Goal: Task Accomplishment & Management: Use online tool/utility

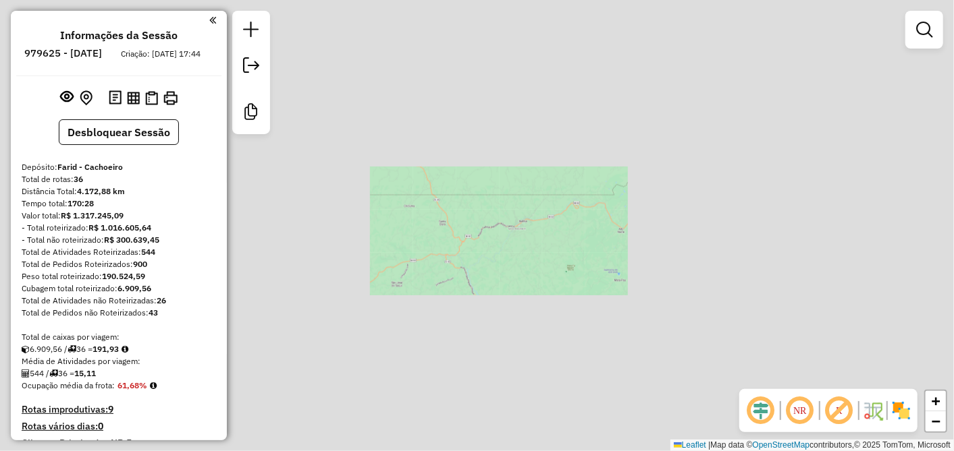
scroll to position [212, 0]
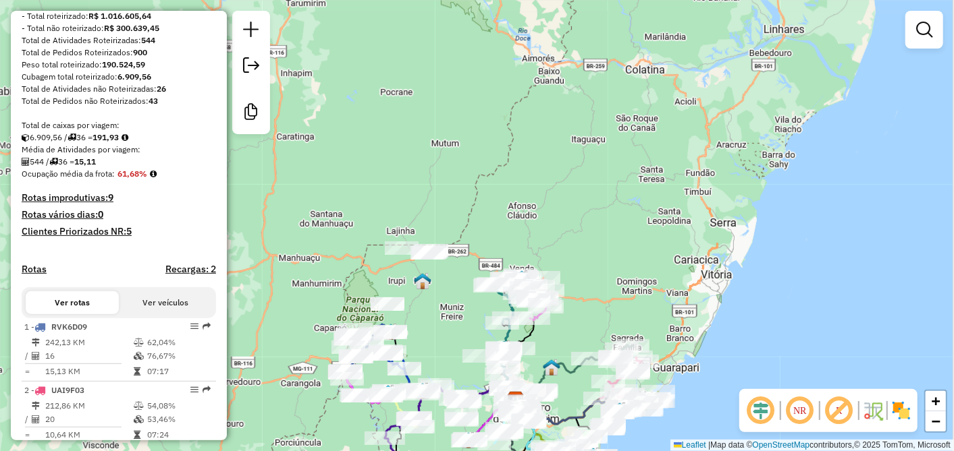
drag, startPoint x: 715, startPoint y: 326, endPoint x: 670, endPoint y: 269, distance: 72.1
click at [675, 273] on div "Janela de atendimento Grade de atendimento Capacidade Transportadoras Veículos …" at bounding box center [477, 225] width 954 height 451
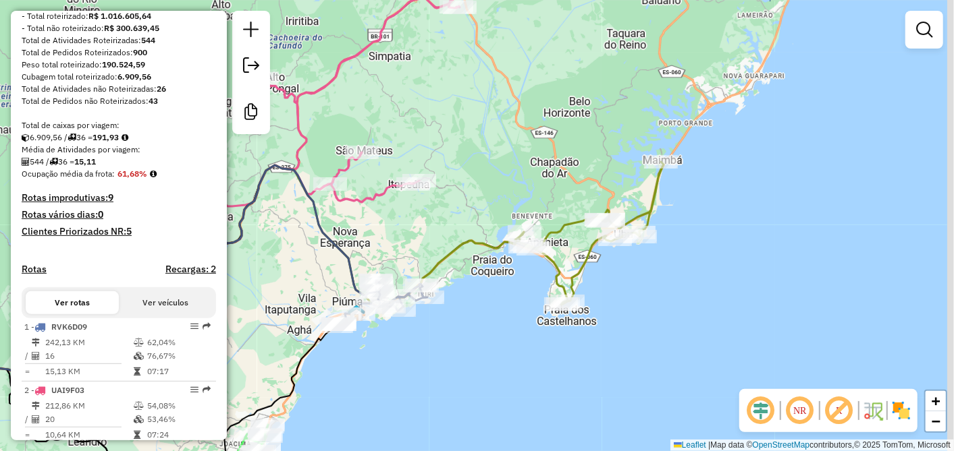
drag, startPoint x: 690, startPoint y: 337, endPoint x: 621, endPoint y: 292, distance: 82.9
click at [621, 292] on div "Janela de atendimento Grade de atendimento Capacidade Transportadoras Veículos …" at bounding box center [477, 225] width 954 height 451
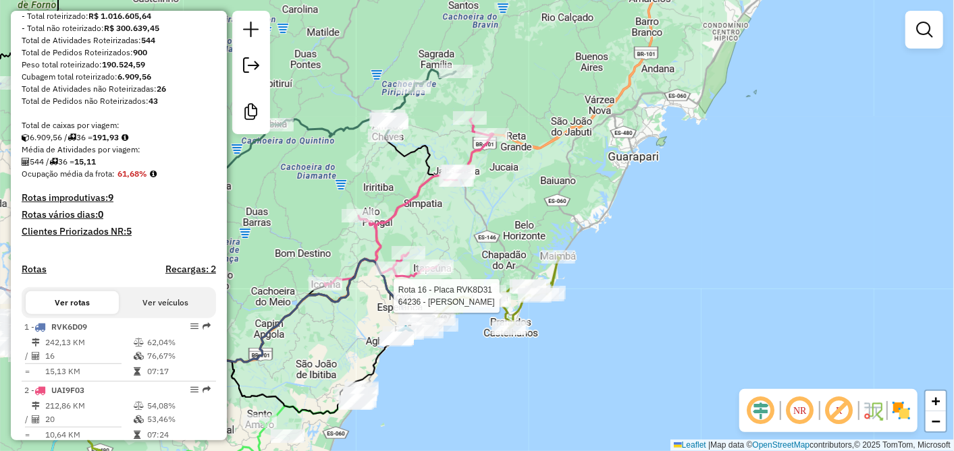
select select "**********"
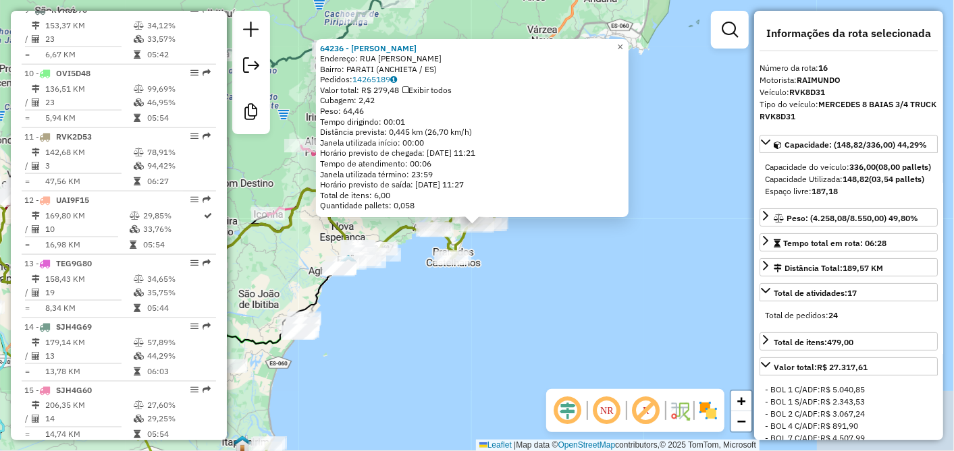
scroll to position [1479, 0]
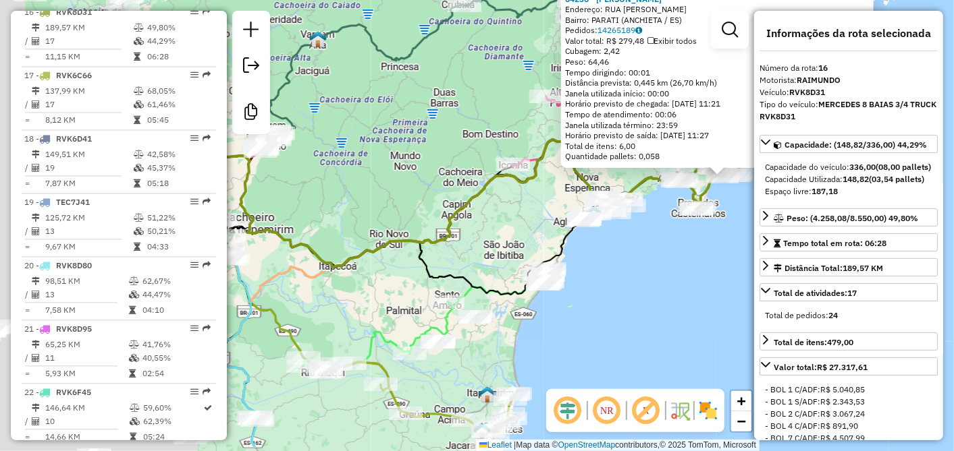
drag, startPoint x: 430, startPoint y: 343, endPoint x: 700, endPoint y: 287, distance: 275.7
click at [700, 287] on div "64236 - [PERSON_NAME]: RUA [PERSON_NAME]: PARATI (ANCHIETA / ES) Pedidos: 14265…" at bounding box center [477, 225] width 954 height 451
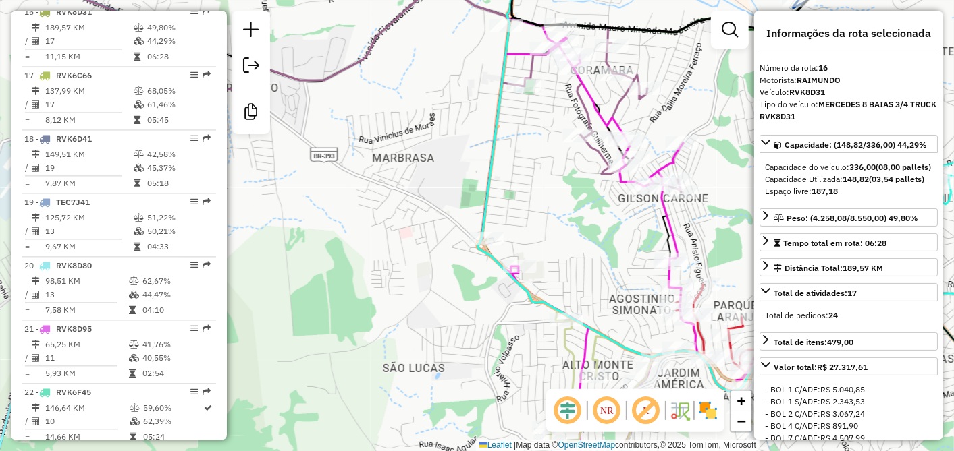
drag, startPoint x: 483, startPoint y: 323, endPoint x: 416, endPoint y: 260, distance: 91.7
click at [422, 263] on div "64236 - [PERSON_NAME]: RUA [PERSON_NAME]: PARATI (ANCHIETA / ES) Pedidos: 14265…" at bounding box center [477, 225] width 954 height 451
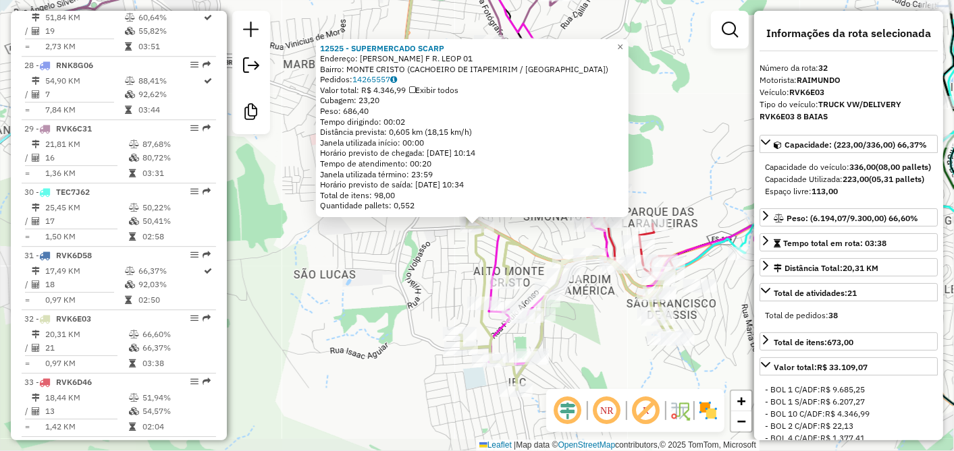
scroll to position [2491, 0]
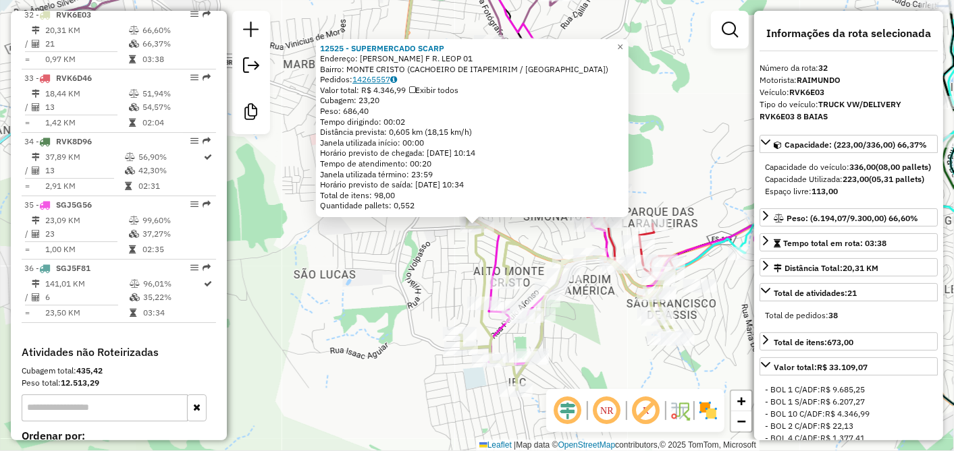
click at [372, 77] on link "14265557" at bounding box center [374, 79] width 45 height 10
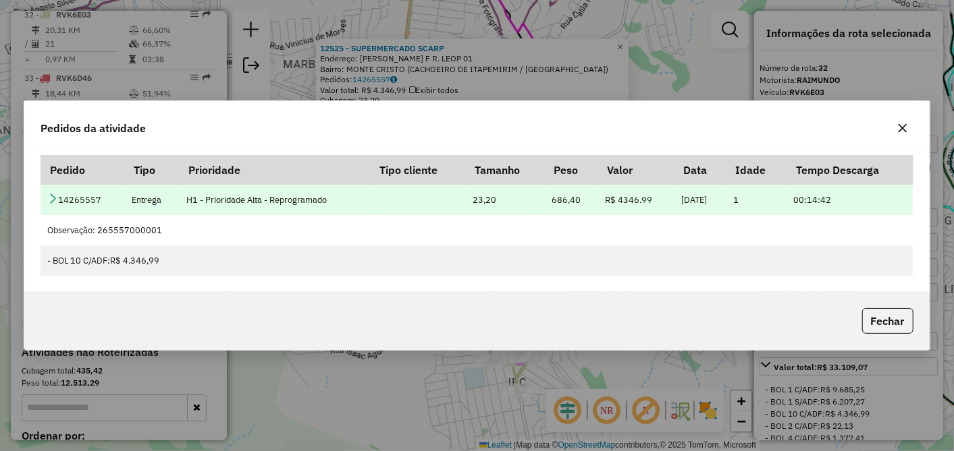
click at [54, 194] on icon at bounding box center [52, 198] width 11 height 11
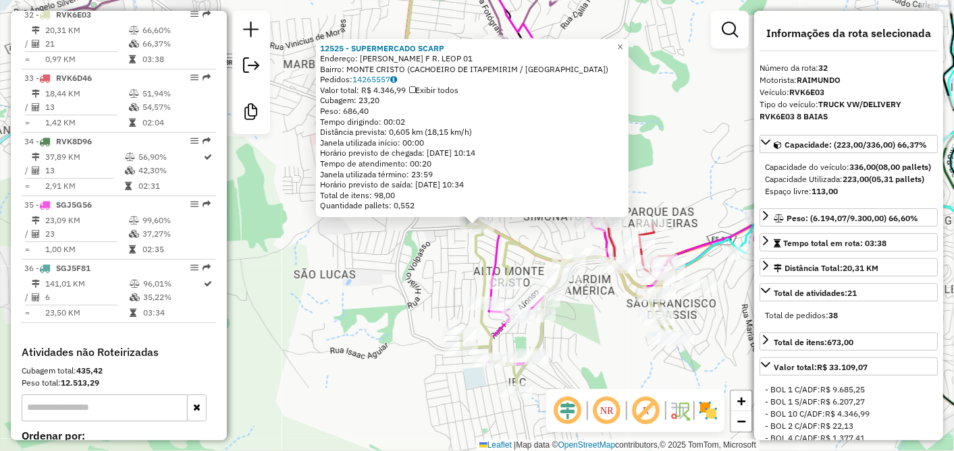
click at [352, 273] on div "12525 - SUPERMERCADO SCARP Endereço: [PERSON_NAME] F R. LEOP 01 Bairro: [GEOGRA…" at bounding box center [477, 225] width 954 height 451
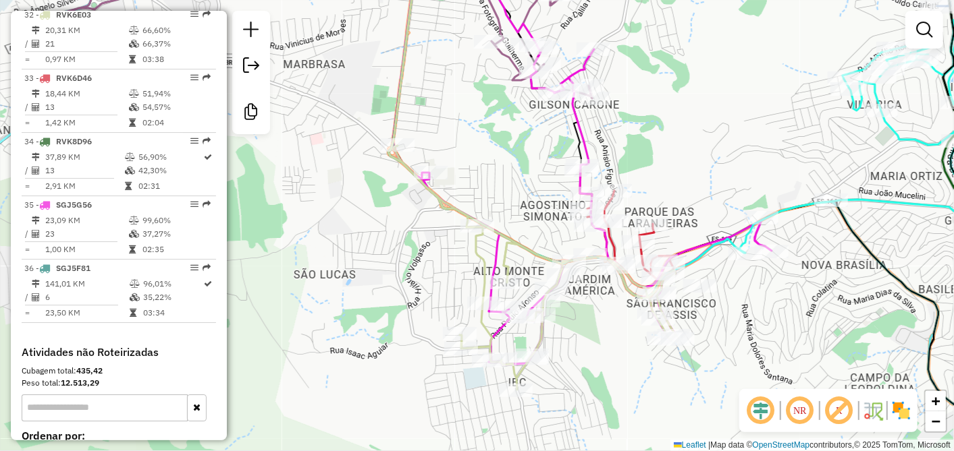
drag, startPoint x: 366, startPoint y: 255, endPoint x: 422, endPoint y: 325, distance: 90.2
click at [419, 329] on div "Janela de atendimento Grade de atendimento Capacidade Transportadoras Veículos …" at bounding box center [477, 225] width 954 height 451
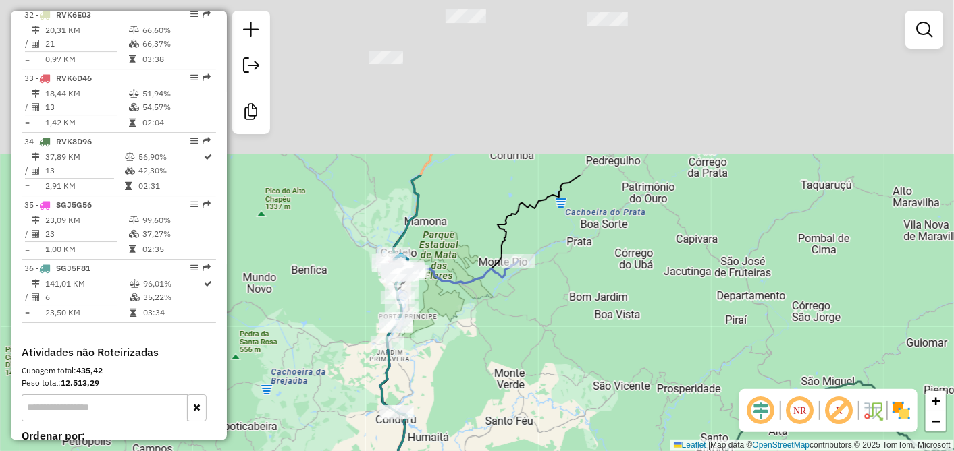
drag, startPoint x: 462, startPoint y: 106, endPoint x: 511, endPoint y: 352, distance: 251.2
click at [491, 426] on div "Janela de atendimento Grade de atendimento Capacidade Transportadoras Veículos …" at bounding box center [477, 225] width 954 height 451
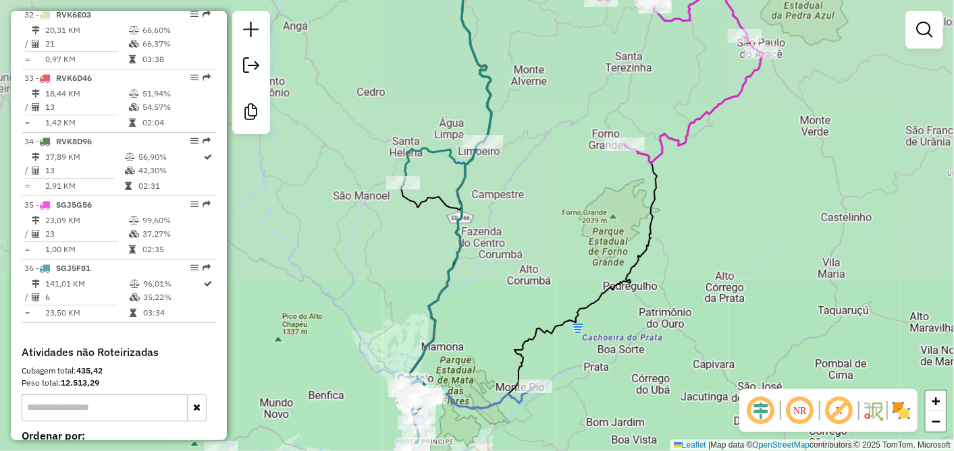
drag, startPoint x: 489, startPoint y: 406, endPoint x: 486, endPoint y: 418, distance: 12.4
click at [486, 418] on div "Janela de atendimento Grade de atendimento Capacidade Transportadoras Veículos …" at bounding box center [477, 225] width 954 height 451
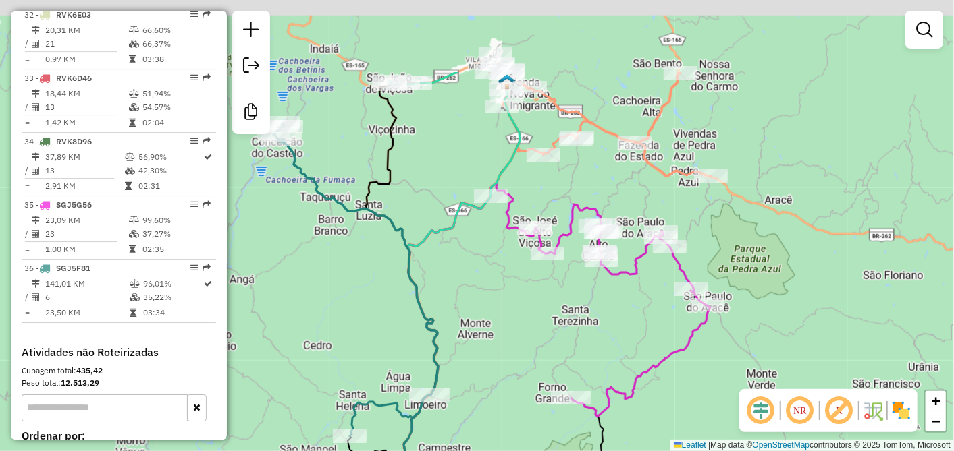
drag, startPoint x: 443, startPoint y: 310, endPoint x: 454, endPoint y: 441, distance: 131.3
click at [449, 451] on html "Aguarde... Pop-up bloqueado! Seu navegador bloqueou automáticamente a abertura …" at bounding box center [477, 225] width 954 height 451
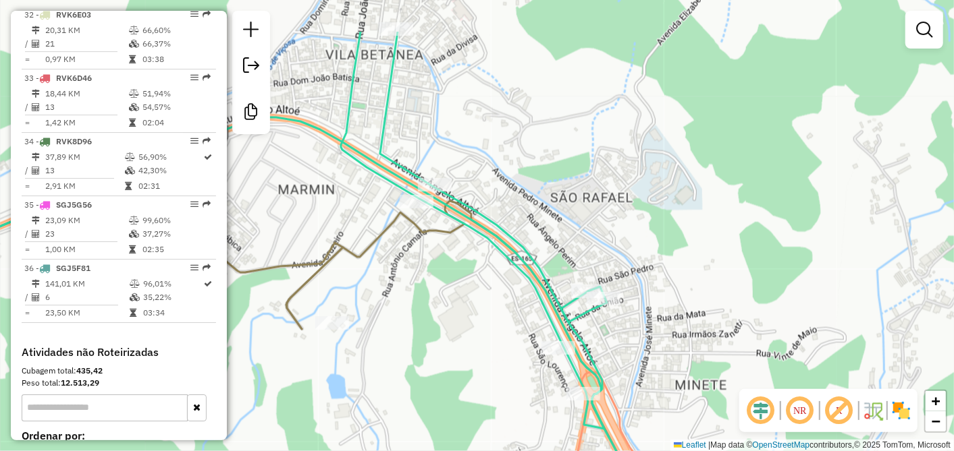
drag, startPoint x: 425, startPoint y: 217, endPoint x: 472, endPoint y: 285, distance: 82.4
click at [462, 287] on div "Janela de atendimento Grade de atendimento Capacidade Transportadoras Veículos …" at bounding box center [477, 225] width 954 height 451
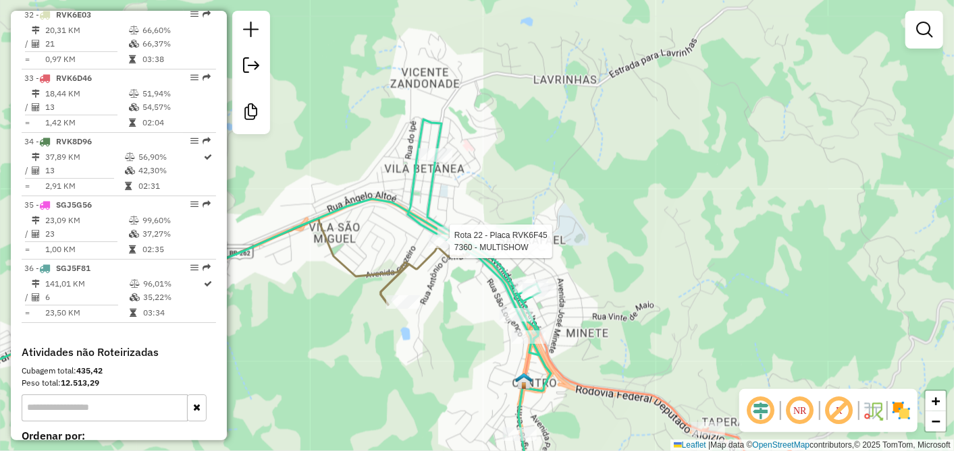
select select "**********"
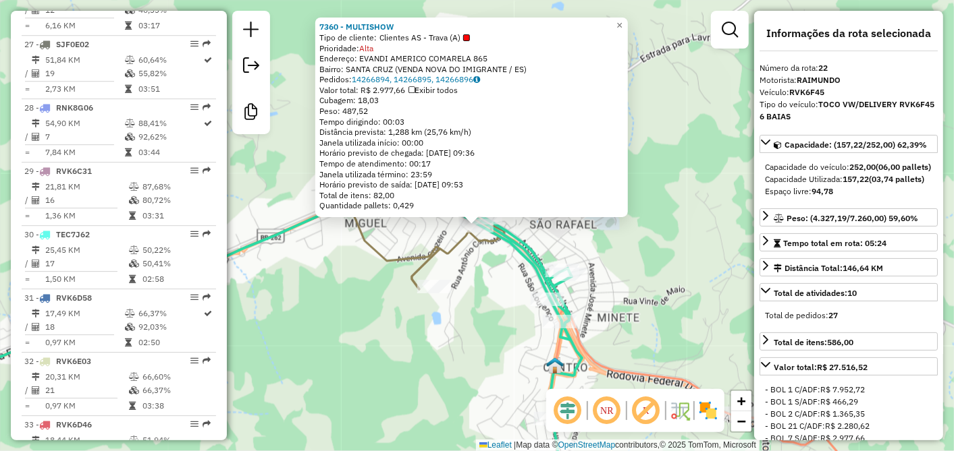
scroll to position [1859, 0]
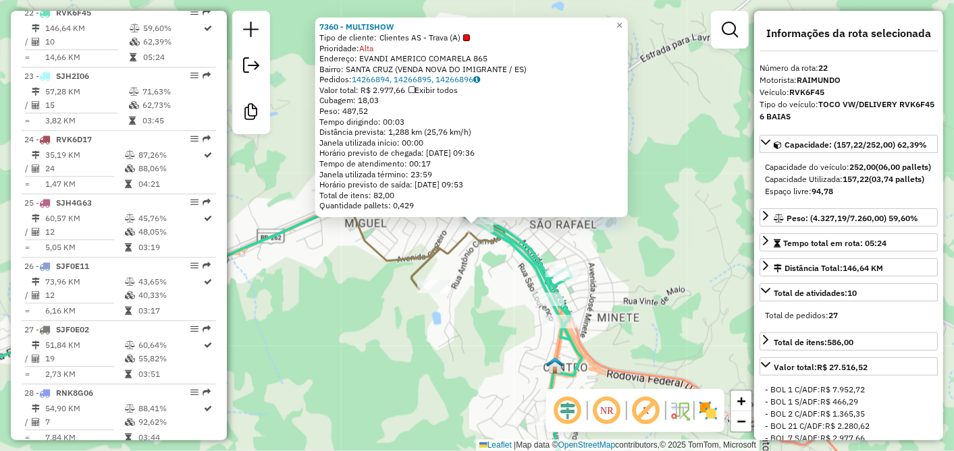
click at [499, 287] on div "7360 - MULTISHOW Tipo de cliente: Clientes AS - Trava (A) Prioridade: Alta Ende…" at bounding box center [477, 225] width 954 height 451
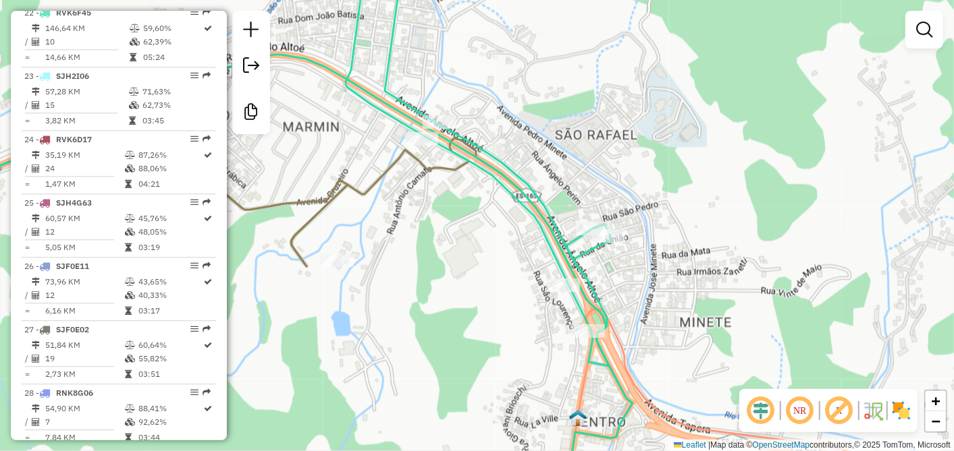
drag, startPoint x: 450, startPoint y: 249, endPoint x: 511, endPoint y: 260, distance: 61.7
click at [509, 262] on div "Janela de atendimento Grade de atendimento Capacidade Transportadoras Veículos …" at bounding box center [477, 225] width 954 height 451
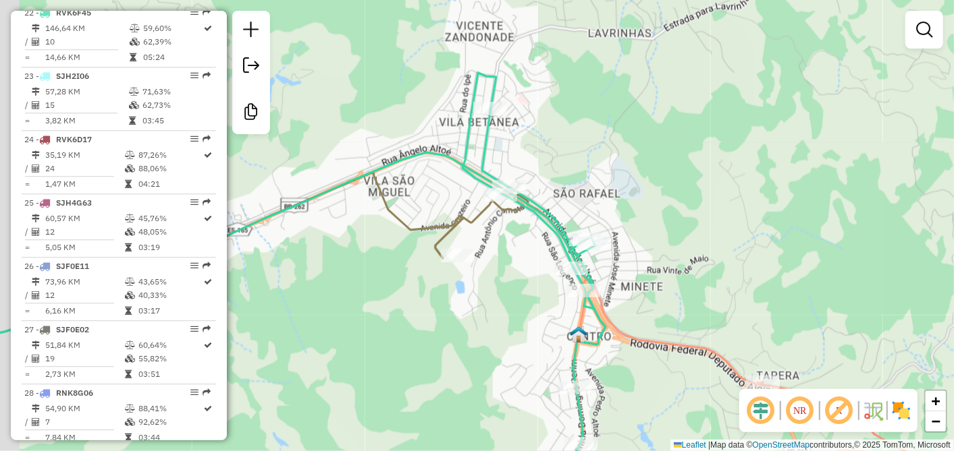
drag, startPoint x: 499, startPoint y: 273, endPoint x: 534, endPoint y: 269, distance: 34.6
click at [534, 269] on div "Janela de atendimento Grade de atendimento Capacidade Transportadoras Veículos …" at bounding box center [477, 225] width 954 height 451
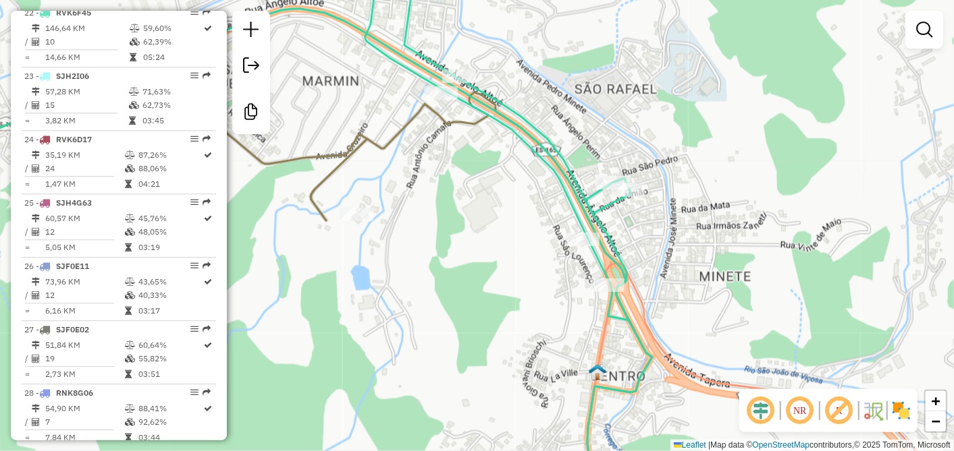
drag, startPoint x: 621, startPoint y: 263, endPoint x: 682, endPoint y: 255, distance: 61.9
click at [682, 255] on div "Janela de atendimento Grade de atendimento Capacidade Transportadoras Veículos …" at bounding box center [477, 225] width 954 height 451
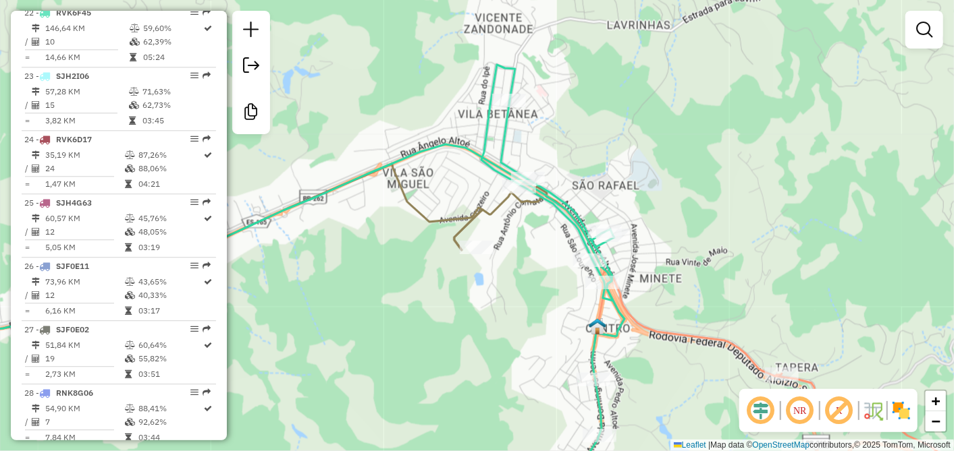
drag, startPoint x: 509, startPoint y: 270, endPoint x: 538, endPoint y: 295, distance: 38.3
click at [538, 295] on div "Janela de atendimento Grade de atendimento Capacidade Transportadoras Veículos …" at bounding box center [477, 225] width 954 height 451
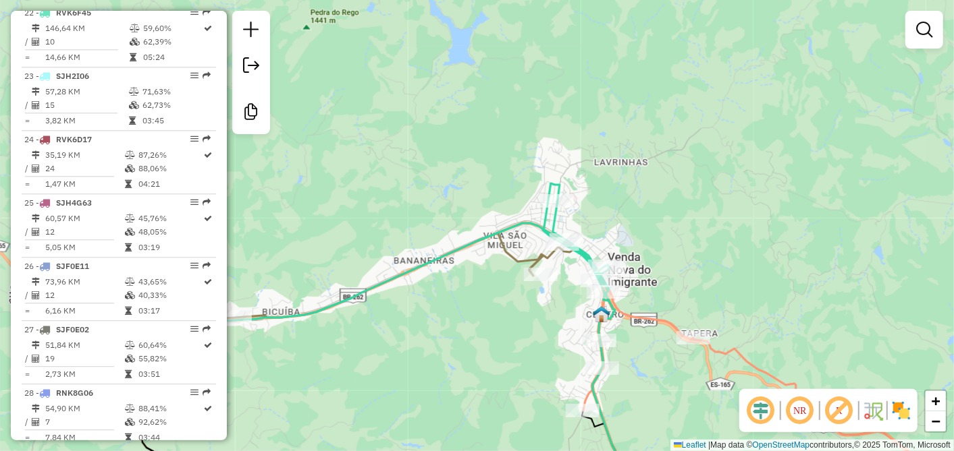
drag, startPoint x: 462, startPoint y: 323, endPoint x: 486, endPoint y: 275, distance: 53.4
click at [485, 277] on div "Janela de atendimento Grade de atendimento Capacidade Transportadoras Veículos …" at bounding box center [477, 225] width 954 height 451
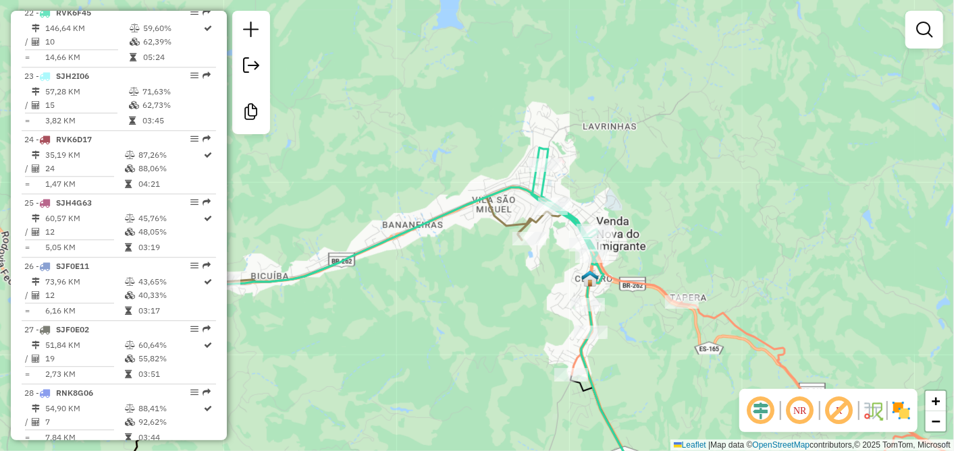
drag, startPoint x: 505, startPoint y: 240, endPoint x: 462, endPoint y: 258, distance: 46.0
click at [462, 258] on div "Janela de atendimento Grade de atendimento Capacidade Transportadoras Veículos …" at bounding box center [477, 225] width 954 height 451
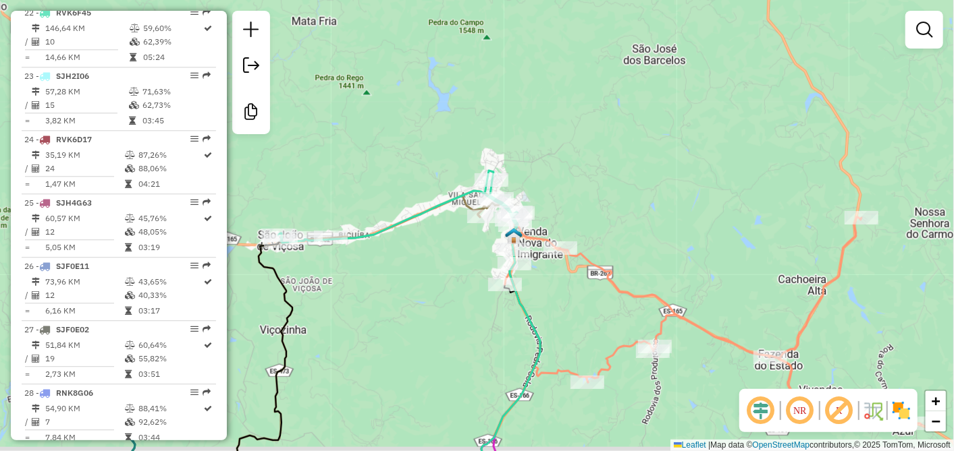
drag, startPoint x: 415, startPoint y: 270, endPoint x: 499, endPoint y: 249, distance: 86.9
click at [494, 250] on div "Janela de atendimento Grade de atendimento Capacidade Transportadoras Veículos …" at bounding box center [477, 225] width 954 height 451
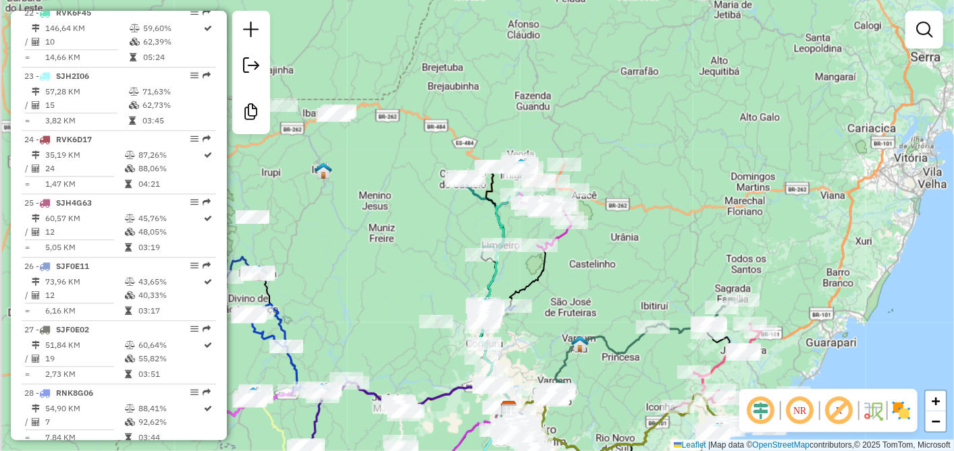
drag, startPoint x: 412, startPoint y: 281, endPoint x: 458, endPoint y: 204, distance: 89.2
click at [439, 237] on div "Janela de atendimento Grade de atendimento Capacidade Transportadoras Veículos …" at bounding box center [477, 225] width 954 height 451
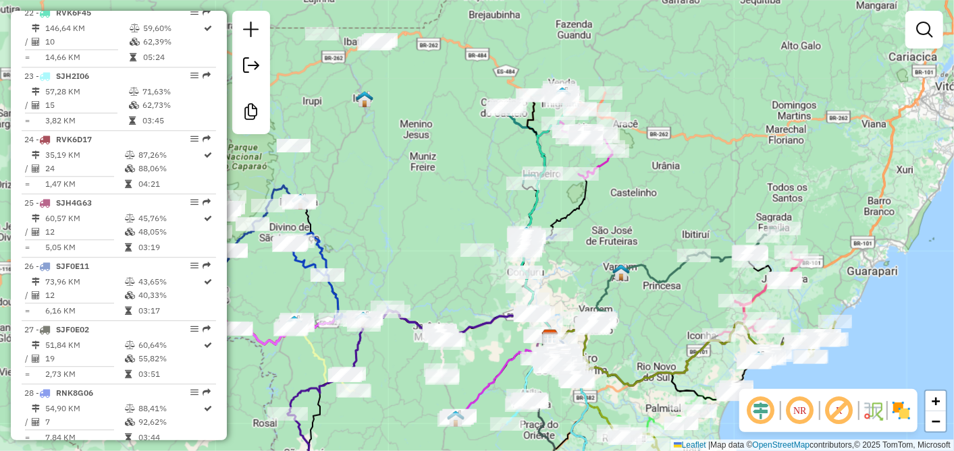
drag, startPoint x: 435, startPoint y: 214, endPoint x: 655, endPoint y: 208, distance: 220.1
click at [636, 208] on div "Janela de atendimento Grade de atendimento Capacidade Transportadoras Veículos …" at bounding box center [477, 225] width 954 height 451
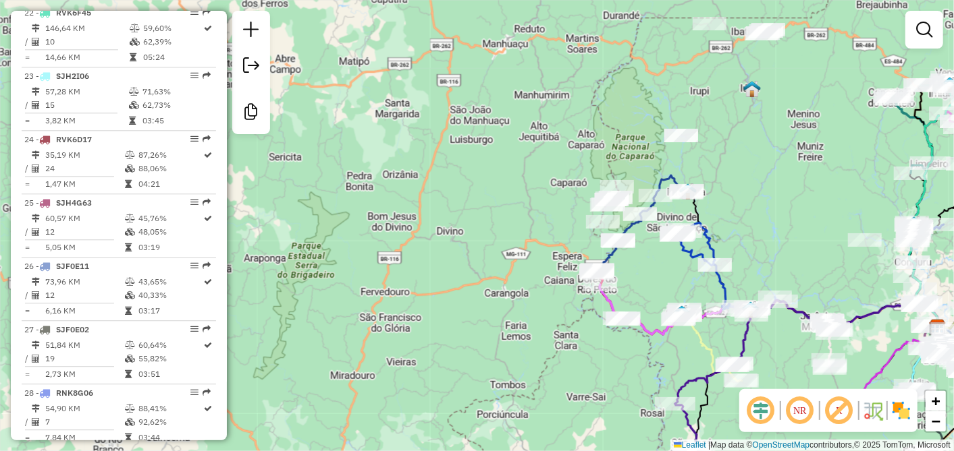
drag, startPoint x: 591, startPoint y: 371, endPoint x: 478, endPoint y: 256, distance: 161.3
click at [529, 300] on div "Janela de atendimento Grade de atendimento Capacidade Transportadoras Veículos …" at bounding box center [477, 225] width 954 height 451
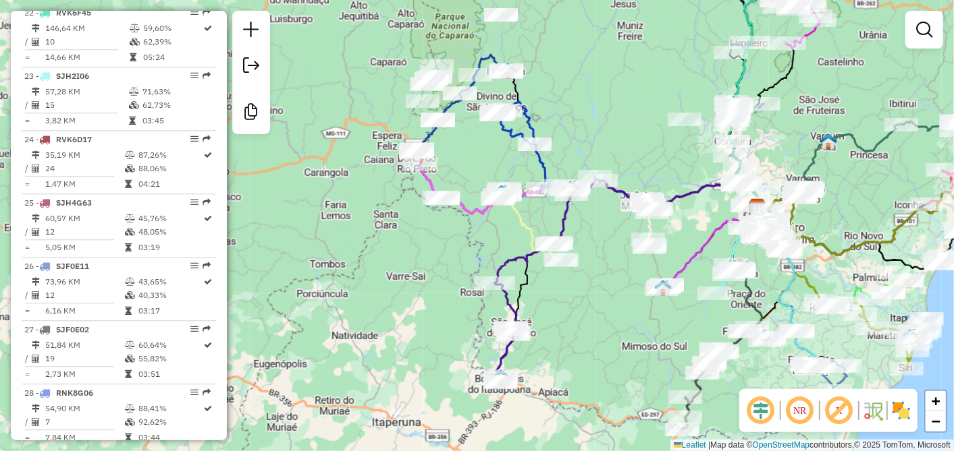
drag, startPoint x: 754, startPoint y: 211, endPoint x: 553, endPoint y: 230, distance: 201.3
click at [564, 228] on div "Janela de atendimento Grade de atendimento Capacidade Transportadoras Veículos …" at bounding box center [477, 225] width 954 height 451
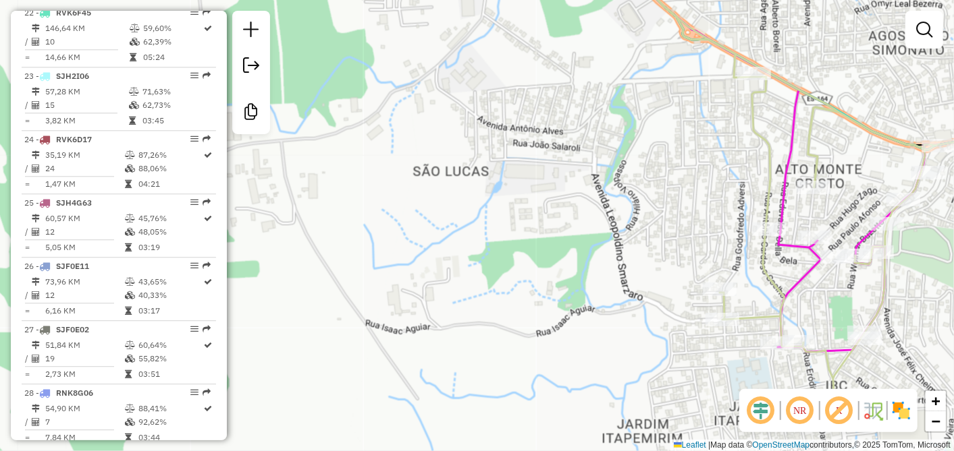
drag, startPoint x: 779, startPoint y: 285, endPoint x: 649, endPoint y: 219, distance: 145.8
click at [652, 219] on icon at bounding box center [830, 179] width 438 height 448
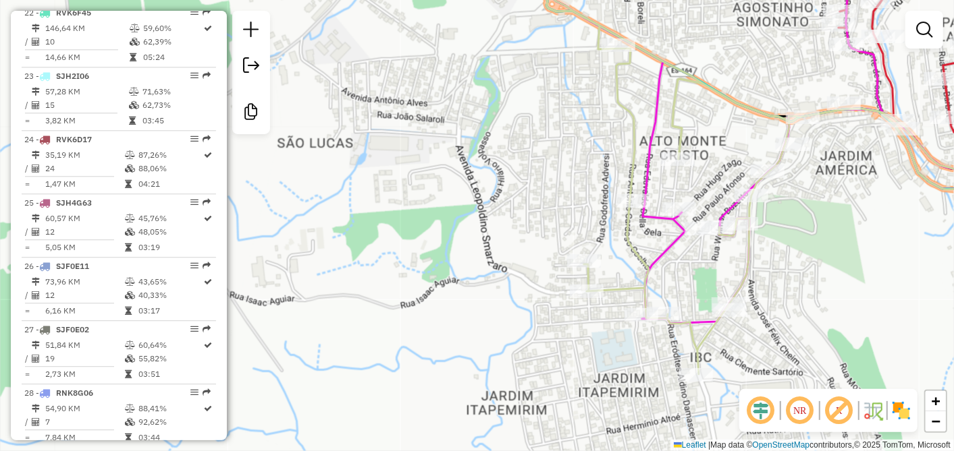
drag, startPoint x: 748, startPoint y: 311, endPoint x: 761, endPoint y: 356, distance: 46.8
click at [761, 356] on div "Rota 8 - Placa SJF6G45 60562 - [PERSON_NAME] RANG Rota 8 - Placa SJF6G45 11395 …" at bounding box center [477, 225] width 954 height 451
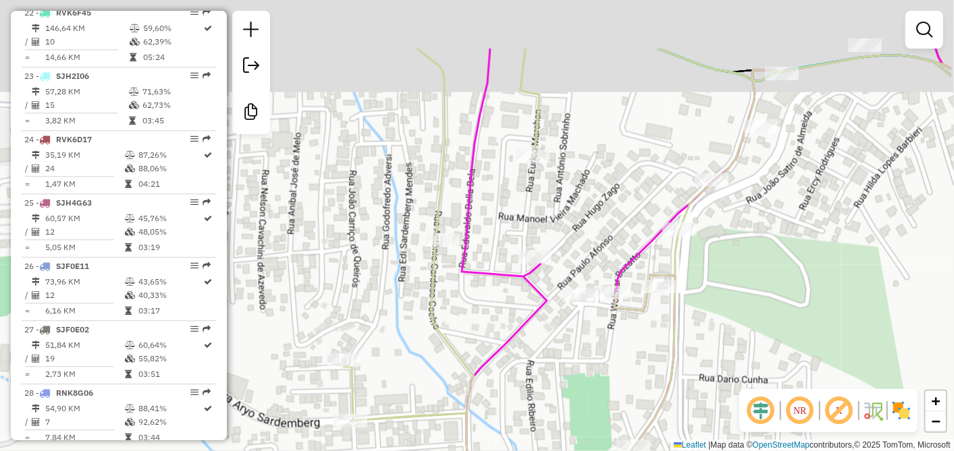
drag, startPoint x: 711, startPoint y: 129, endPoint x: 609, endPoint y: 227, distance: 141.8
click at [610, 225] on div "Rota 8 - Placa SJF6G45 60562 - [PERSON_NAME] RANG Rota 8 - Placa SJF6G45 11395 …" at bounding box center [477, 225] width 954 height 451
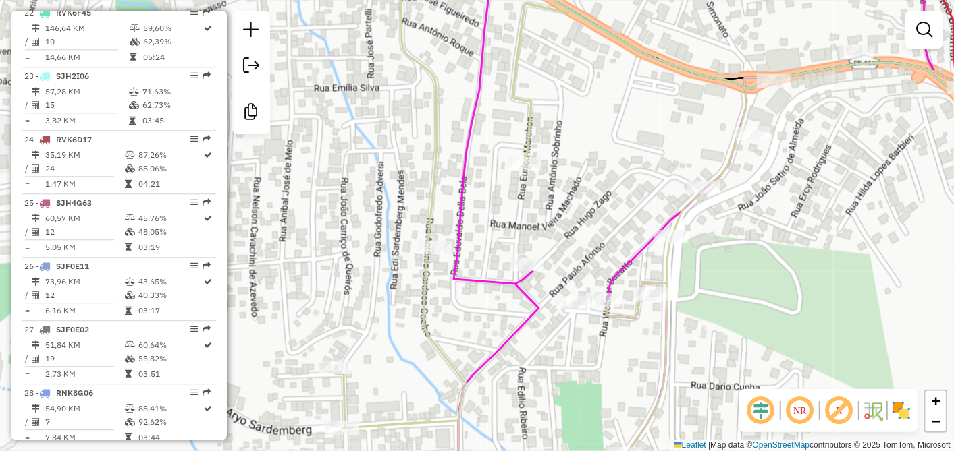
drag, startPoint x: 787, startPoint y: 204, endPoint x: 754, endPoint y: 235, distance: 44.9
click at [754, 235] on div "Rota 8 - Placa SJF6G45 60562 - [PERSON_NAME] RANG Rota 8 - Placa SJF6G45 11395 …" at bounding box center [477, 225] width 954 height 451
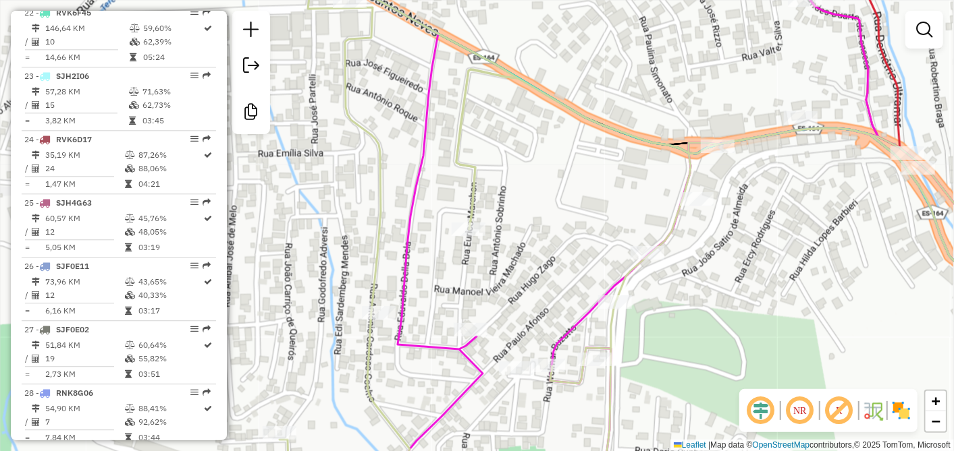
drag, startPoint x: 811, startPoint y: 208, endPoint x: 734, endPoint y: 202, distance: 77.1
click at [748, 206] on div "Rota 8 - Placa SJF6G45 60562 - [PERSON_NAME] RANG Rota 8 - Placa SJF6G45 11395 …" at bounding box center [477, 225] width 954 height 451
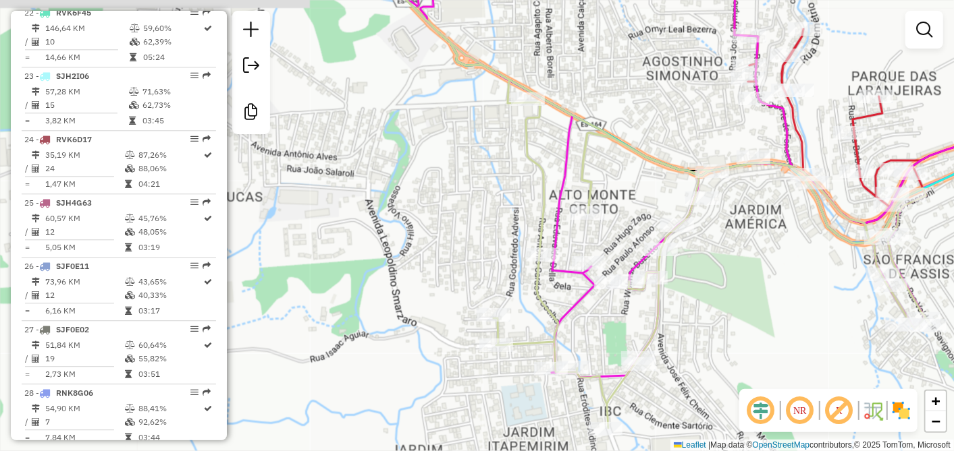
drag, startPoint x: 748, startPoint y: 290, endPoint x: 775, endPoint y: 207, distance: 87.1
click at [773, 211] on div "Rota 8 - Placa SJF6G45 60562 - [PERSON_NAME] RANG Rota 8 - Placa SJF6G45 11395 …" at bounding box center [477, 225] width 954 height 451
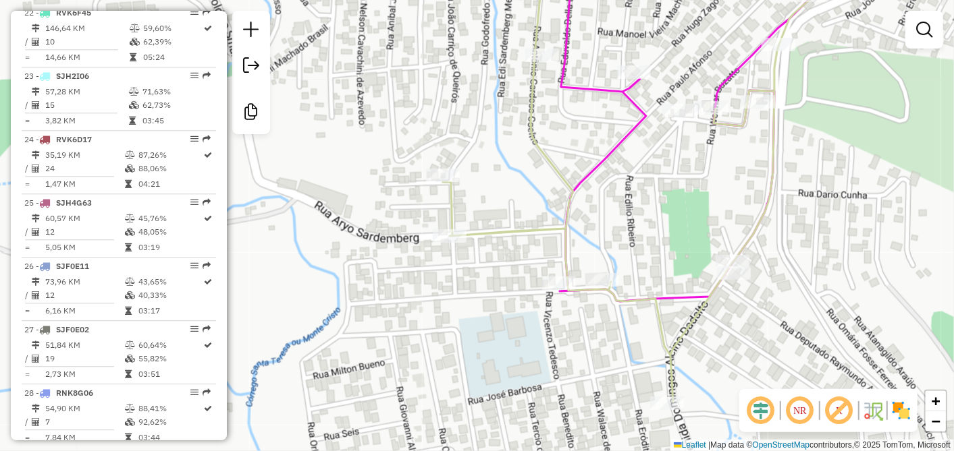
click at [618, 215] on div "Rota 8 - Placa SJF6G45 60562 - [PERSON_NAME] RANG Rota 8 - Placa SJF6G45 11395 …" at bounding box center [477, 225] width 954 height 451
